Goal: Task Accomplishment & Management: Manage account settings

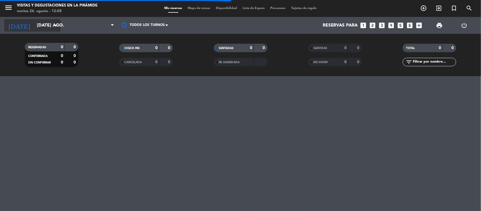
click at [40, 27] on input "[DATE] ago." at bounding box center [63, 25] width 59 height 11
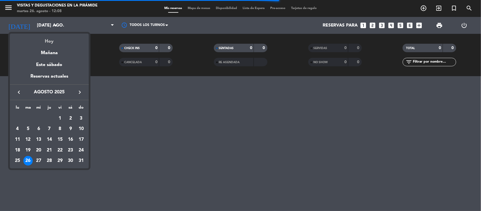
click at [51, 41] on div "Hoy" at bounding box center [49, 40] width 79 height 12
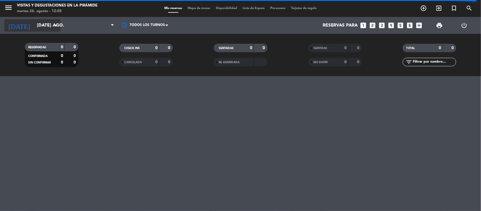
click at [37, 27] on input "[DATE] ago." at bounding box center [63, 25] width 59 height 11
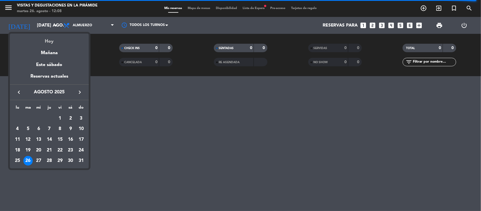
click at [49, 41] on div "Hoy" at bounding box center [49, 40] width 79 height 12
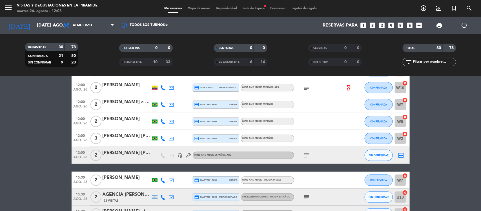
scroll to position [282, 0]
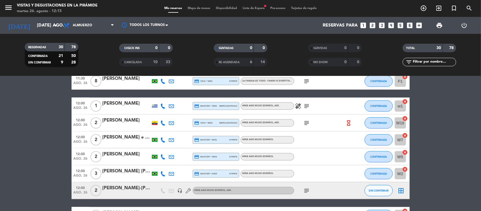
click at [170, 155] on icon at bounding box center [171, 156] width 5 height 5
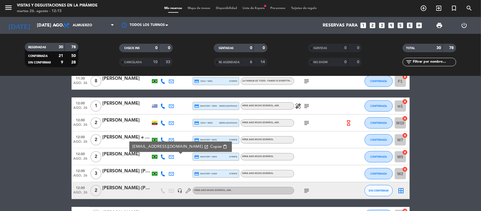
click at [194, 142] on div "[EMAIL_ADDRESS][DOMAIN_NAME] open_in_new Copiar content_paste" at bounding box center [180, 146] width 102 height 10
click at [210, 146] on span "Copiar" at bounding box center [216, 147] width 12 height 6
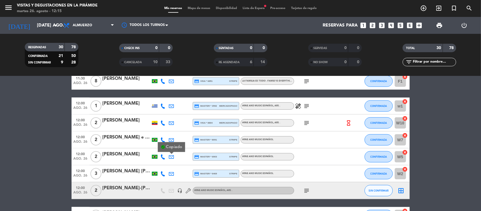
click at [123, 150] on div "12:00 ago. 26 2 [PERSON_NAME] check_circle Copiado credit_card master * 6903 st…" at bounding box center [241, 156] width 338 height 17
click at [123, 152] on div "[PERSON_NAME]" at bounding box center [126, 153] width 48 height 7
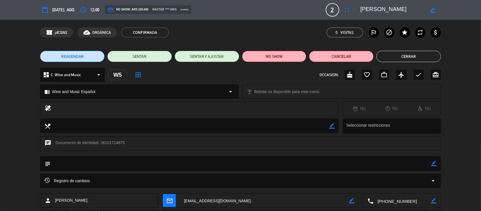
click at [111, 144] on div "chat Documento de identidad: 36101724875" at bounding box center [240, 143] width 401 height 14
copy div "36101724875"
click at [87, 198] on span "[PERSON_NAME]" at bounding box center [71, 200] width 32 height 6
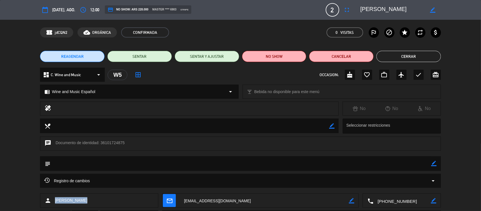
click at [87, 198] on span "[PERSON_NAME]" at bounding box center [71, 200] width 32 height 6
copy span "[PERSON_NAME]"
click at [396, 59] on button "Cerrar" at bounding box center [408, 56] width 64 height 11
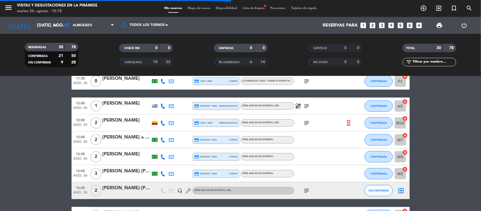
click at [127, 137] on div "[PERSON_NAME] e [PERSON_NAME]" at bounding box center [126, 136] width 48 height 7
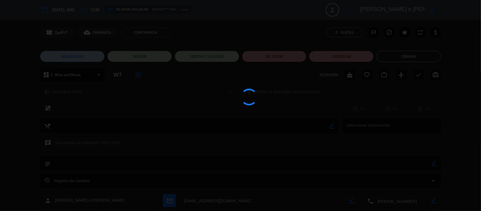
drag, startPoint x: 244, startPoint y: 199, endPoint x: 198, endPoint y: 202, distance: 46.8
click at [198, 202] on div at bounding box center [240, 105] width 481 height 211
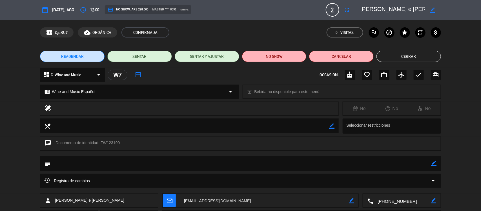
click at [228, 199] on textarea at bounding box center [264, 200] width 169 height 14
click at [108, 142] on div "chat Documento de identidad: FW123190" at bounding box center [240, 143] width 401 height 14
copy div "FW123190"
click at [105, 200] on span "[PERSON_NAME] e [PERSON_NAME]" at bounding box center [89, 200] width 69 height 6
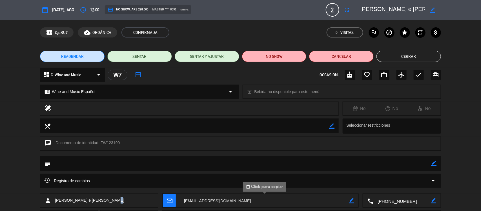
click at [105, 200] on span "[PERSON_NAME] e [PERSON_NAME]" at bounding box center [89, 200] width 69 height 6
click at [106, 200] on span "[PERSON_NAME] e [PERSON_NAME]" at bounding box center [89, 200] width 69 height 6
copy span "[PERSON_NAME] e [PERSON_NAME]"
click at [407, 54] on button "Cerrar" at bounding box center [408, 56] width 64 height 11
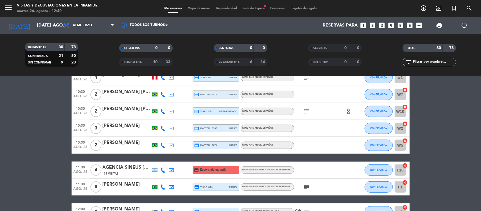
scroll to position [141, 0]
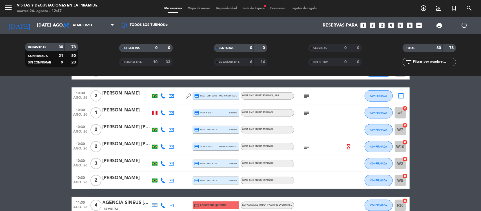
click at [173, 128] on icon at bounding box center [171, 129] width 5 height 5
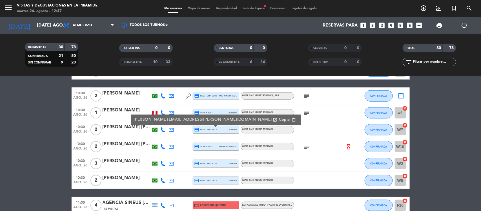
click at [278, 120] on span "Copiar" at bounding box center [284, 120] width 12 height 6
click at [128, 130] on div "[PERSON_NAME] [PERSON_NAME]" at bounding box center [126, 126] width 48 height 7
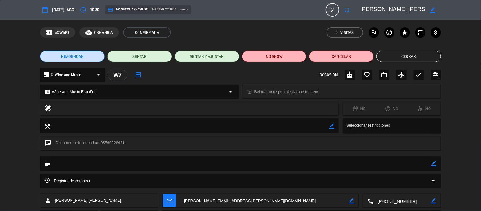
click at [115, 142] on div "chat Documento de identidad: 08590226921" at bounding box center [240, 143] width 401 height 14
copy div "08590226921"
click at [90, 200] on span "[PERSON_NAME] [PERSON_NAME]" at bounding box center [88, 200] width 66 height 6
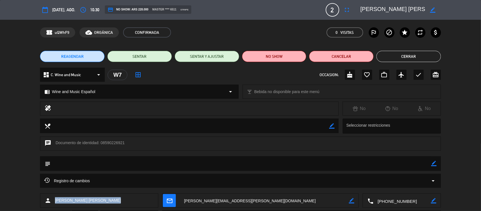
click at [90, 200] on span "[PERSON_NAME] [PERSON_NAME]" at bounding box center [88, 200] width 66 height 6
copy span "[PERSON_NAME] [PERSON_NAME]"
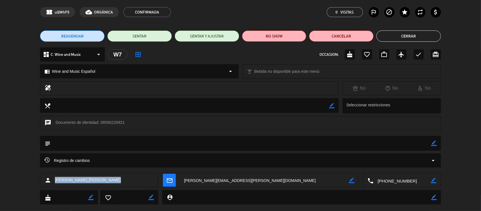
scroll to position [30, 0]
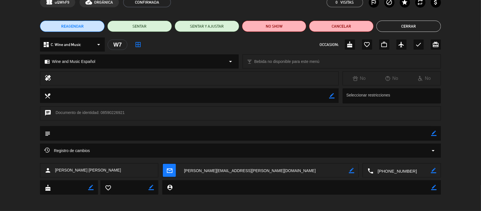
click at [401, 32] on div "REAGENDAR SENTAR SENTAR Y AJUSTAR NO SHOW Cancelar Cerrar" at bounding box center [240, 26] width 481 height 23
click at [407, 30] on button "Cerrar" at bounding box center [408, 26] width 64 height 11
